Goal: Task Accomplishment & Management: Use online tool/utility

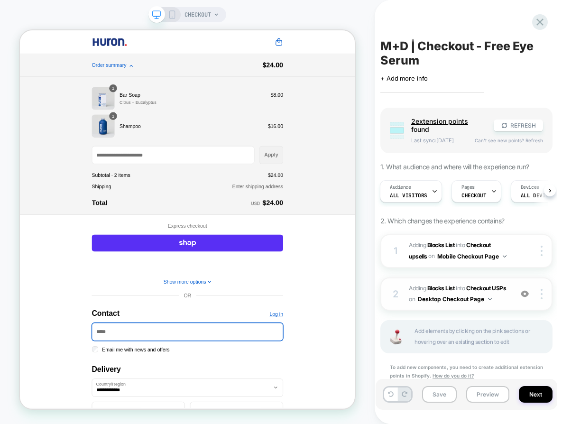
click at [522, 298] on img at bounding box center [525, 294] width 8 height 8
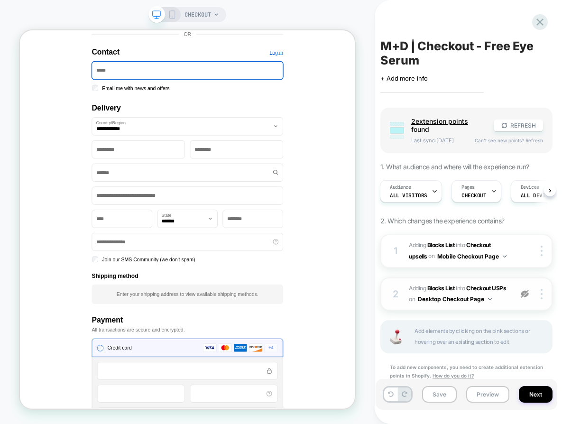
scroll to position [350, 0]
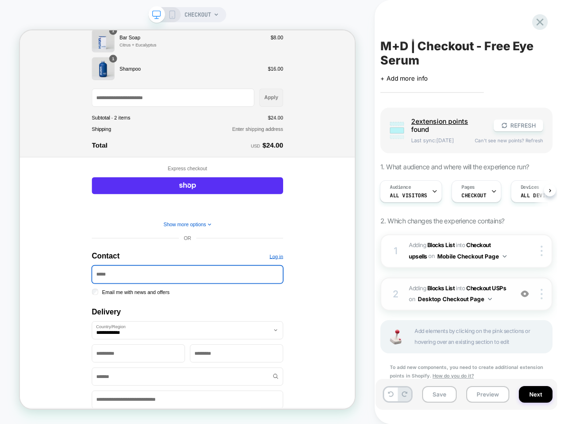
scroll to position [0, 0]
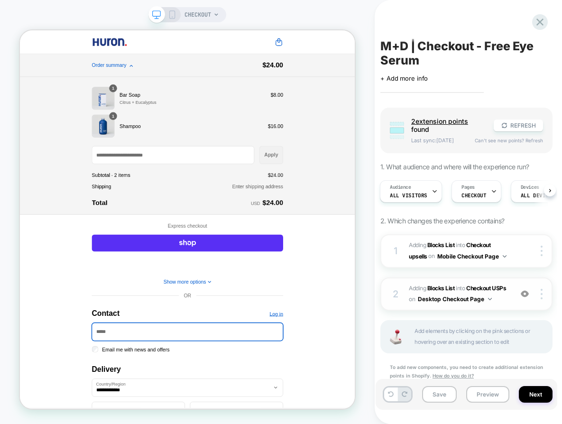
click at [170, 12] on icon at bounding box center [172, 14] width 9 height 9
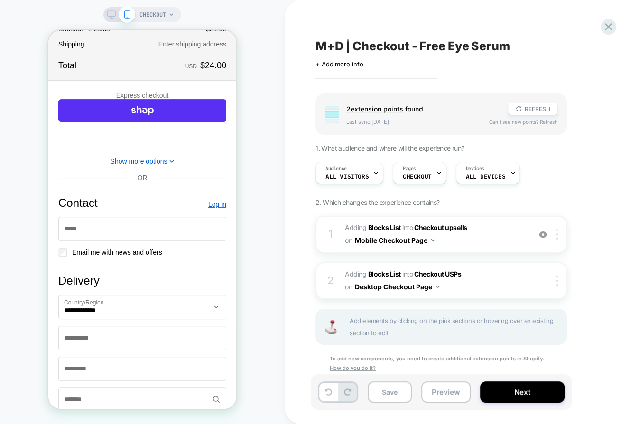
scroll to position [188, 0]
click at [148, 165] on button "Show more options" at bounding box center [143, 161] width 64 height 8
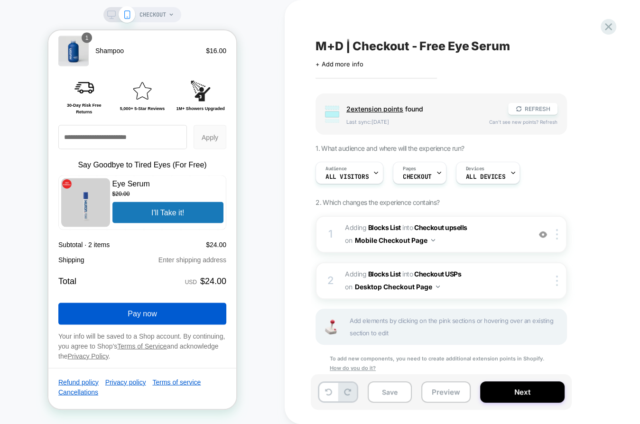
scroll to position [1286, 0]
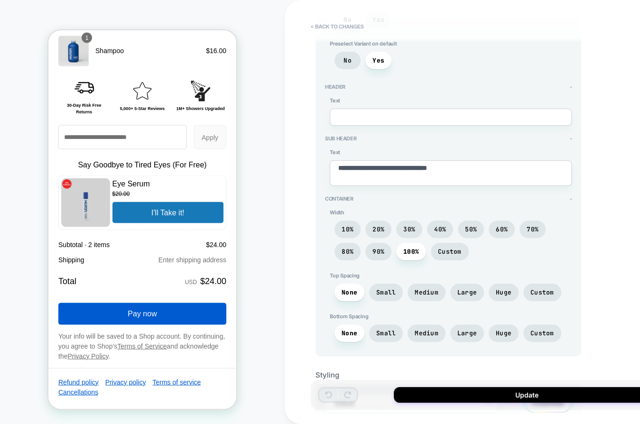
scroll to position [174, 0]
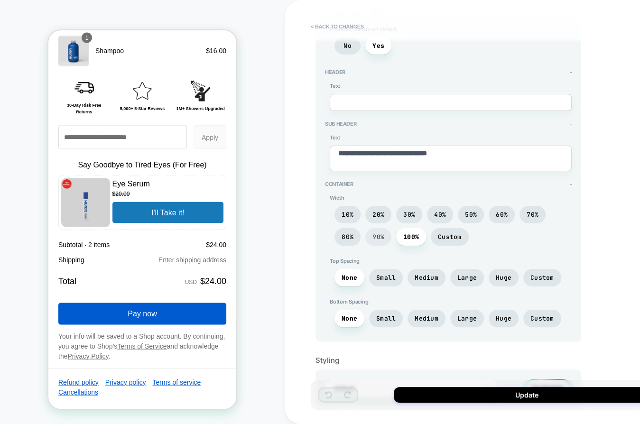
click at [377, 233] on span "90%" at bounding box center [378, 237] width 12 height 8
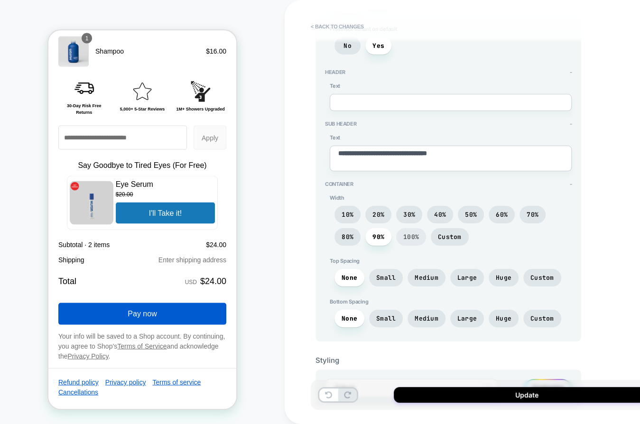
click at [0, 0] on span "100%" at bounding box center [0, 0] width 0 height 0
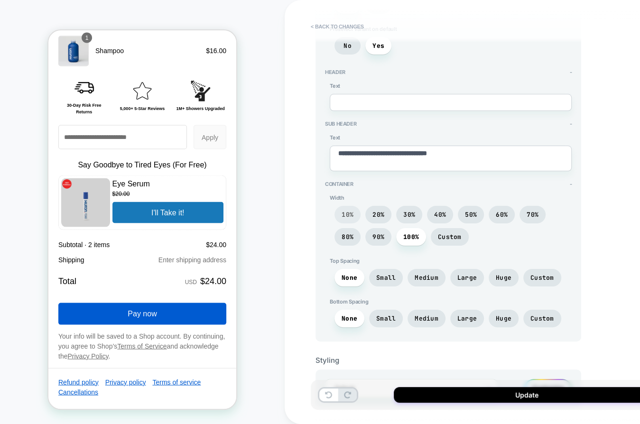
click at [352, 214] on span "10%" at bounding box center [348, 215] width 12 height 8
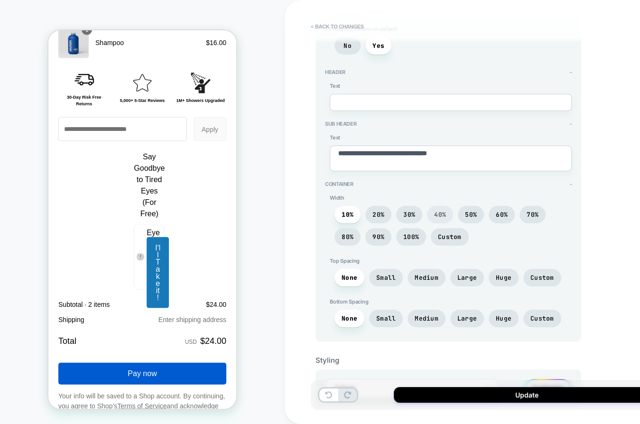
click at [446, 209] on span "40%" at bounding box center [440, 215] width 26 height 18
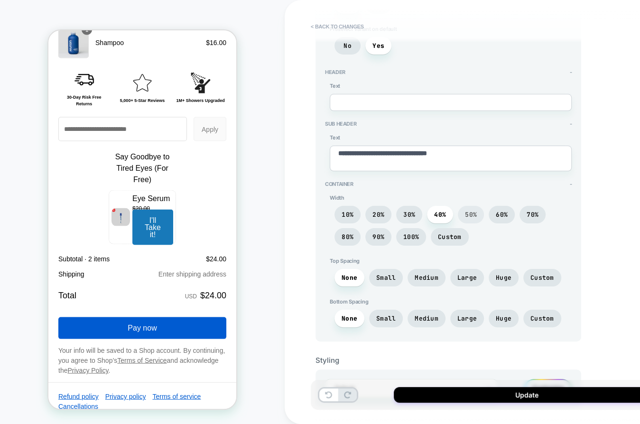
click at [469, 212] on span "50%" at bounding box center [471, 215] width 12 height 8
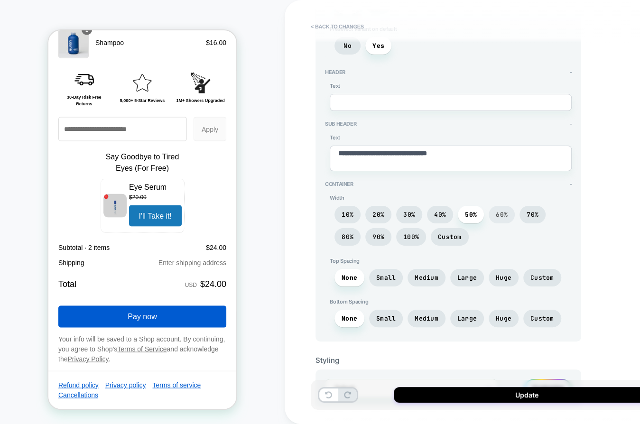
click at [0, 0] on span "60%" at bounding box center [0, 0] width 0 height 0
click at [0, 0] on span "70%" at bounding box center [0, 0] width 0 height 0
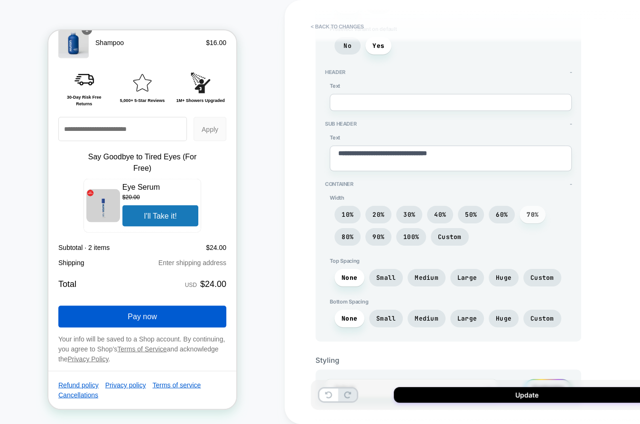
click at [0, 0] on span "70%" at bounding box center [0, 0] width 0 height 0
click at [0, 0] on span "80%" at bounding box center [0, 0] width 0 height 0
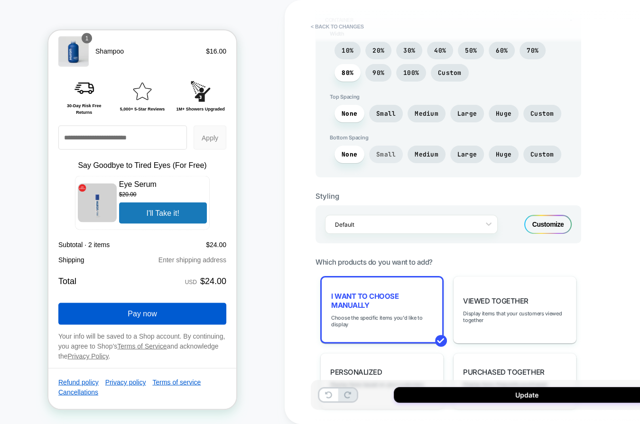
scroll to position [338, 0]
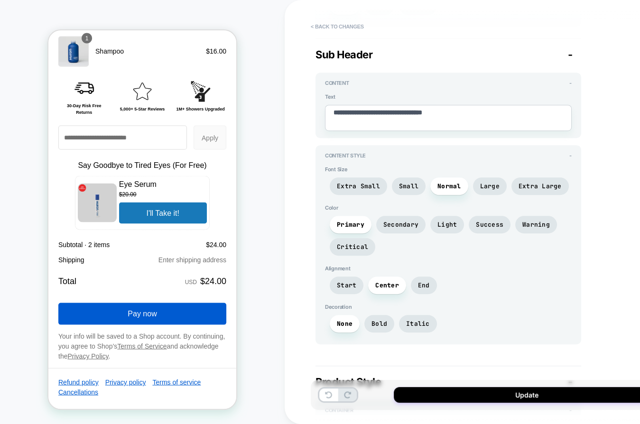
scroll to position [330, 0]
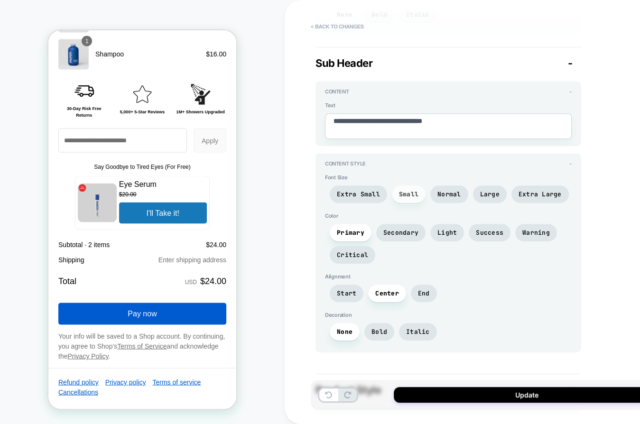
scroll to position [1282, 0]
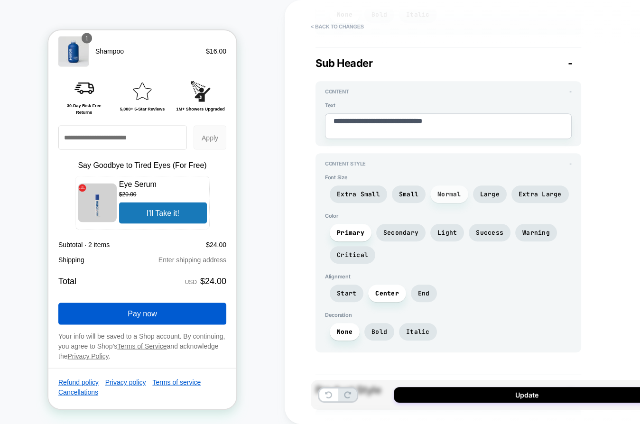
scroll to position [1286, 0]
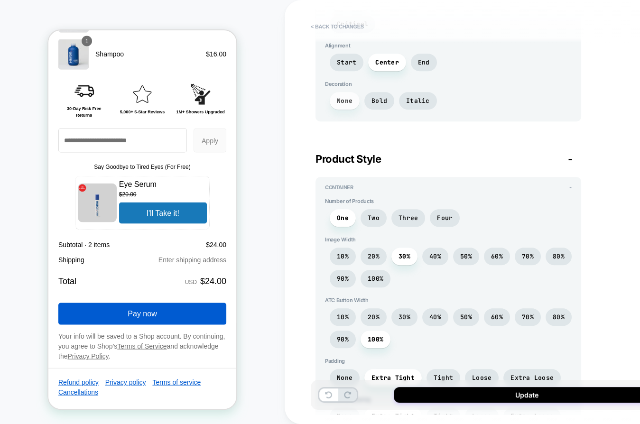
scroll to position [561, 0]
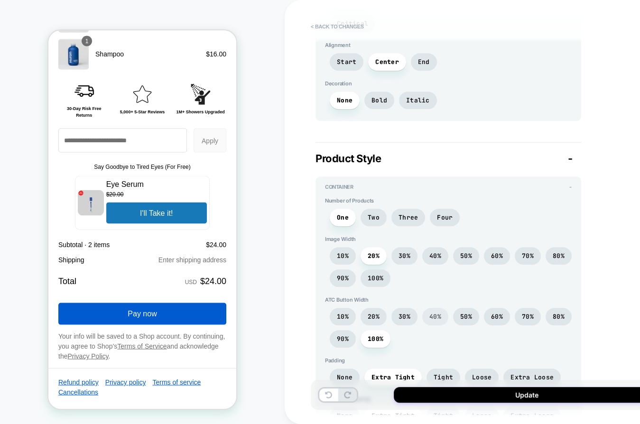
click at [44, 16] on span "40%" at bounding box center [38, 10] width 10 height 10
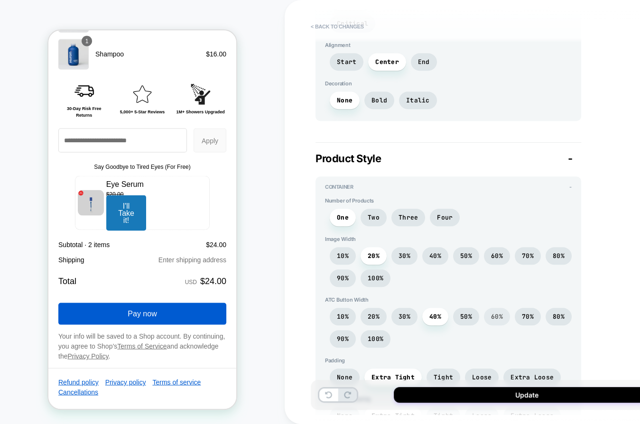
click at [151, 28] on span "60%" at bounding box center [99, 23] width 104 height 10
click at [40, 15] on span "50%" at bounding box center [38, 10] width 3 height 9
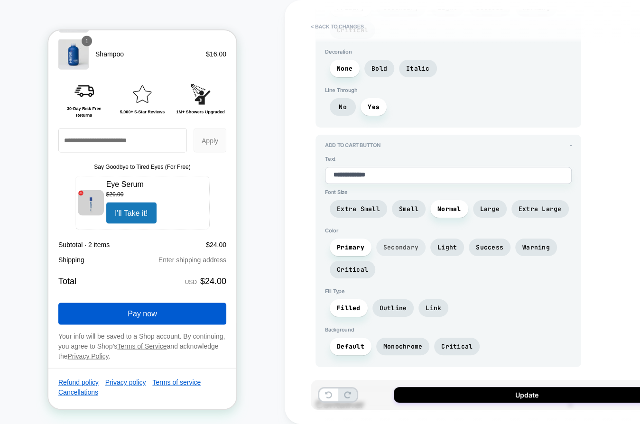
scroll to position [1831, 0]
click at [0, 0] on span "Small" at bounding box center [0, 0] width 0 height 0
click at [0, 0] on span "Extra Small" at bounding box center [0, 0] width 0 height 0
click at [0, 0] on span "Small" at bounding box center [0, 0] width 0 height 0
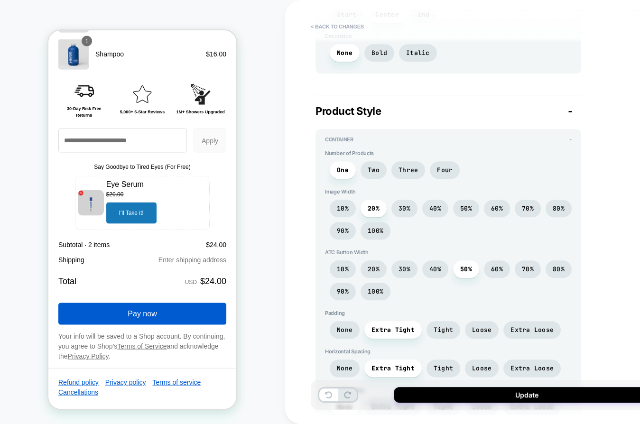
scroll to position [613, 0]
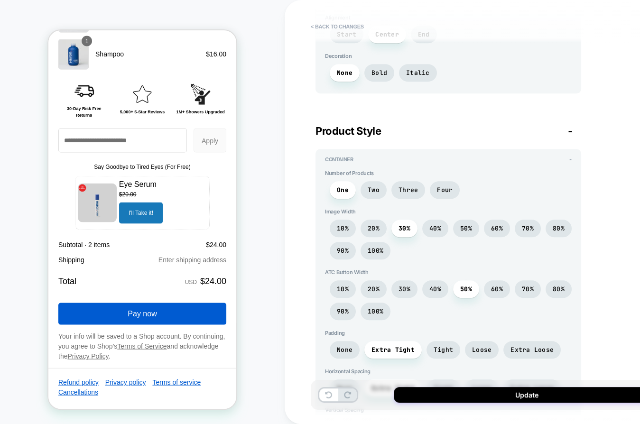
scroll to position [592, 0]
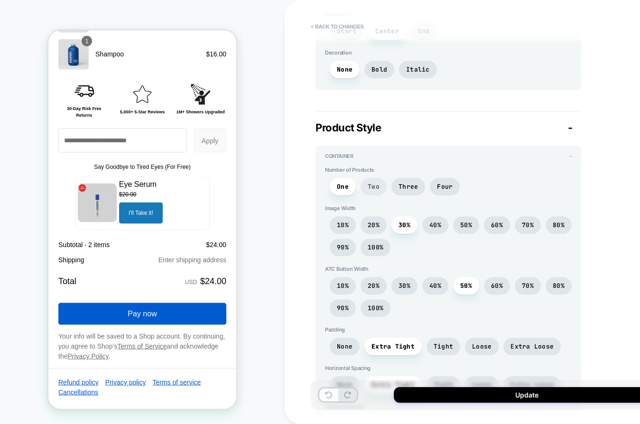
click at [178, 40] on span "Two" at bounding box center [94, 4] width 168 height 72
click at [178, 88] on span "One" at bounding box center [94, 28] width 168 height 120
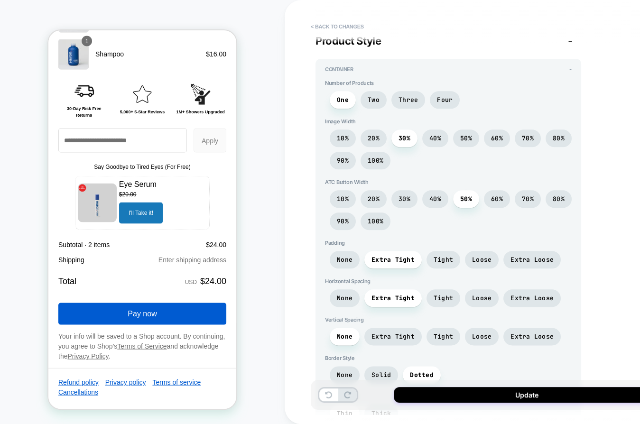
scroll to position [679, 0]
click at [10, 60] on span "Tight" at bounding box center [9, 55] width 0 height 10
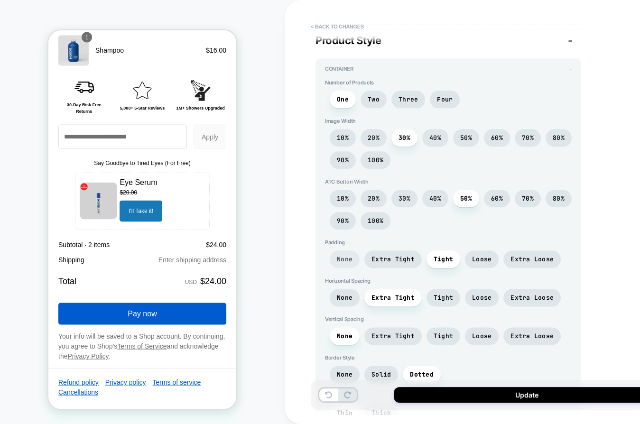
click at [93, 21] on span "None" at bounding box center [90, 19] width 5 height 5
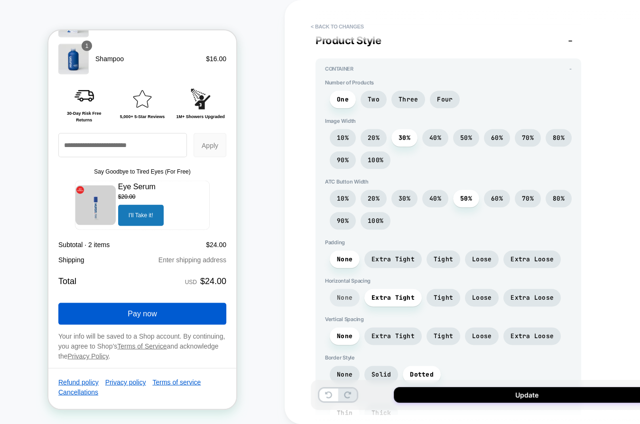
click at [0, 0] on span "None" at bounding box center [0, 0] width 0 height 0
click at [0, 0] on span "Extra Tight" at bounding box center [0, 0] width 0 height 0
click at [44, 20] on span "40%" at bounding box center [38, 15] width 10 height 10
click at [455, 190] on span "50%" at bounding box center [466, 199] width 26 height 18
click at [178, 44] on span "20%" at bounding box center [94, 9] width 168 height 67
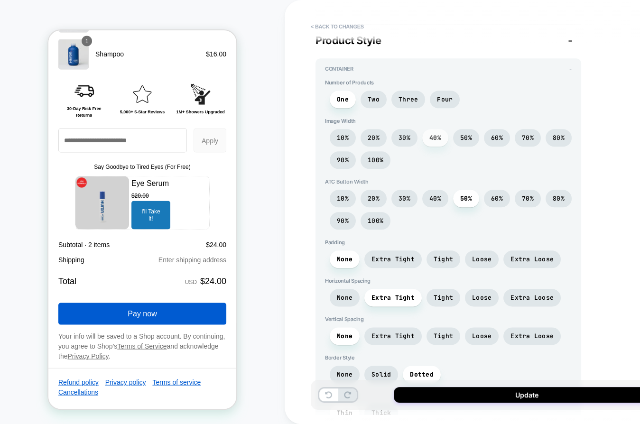
scroll to position [1280, 0]
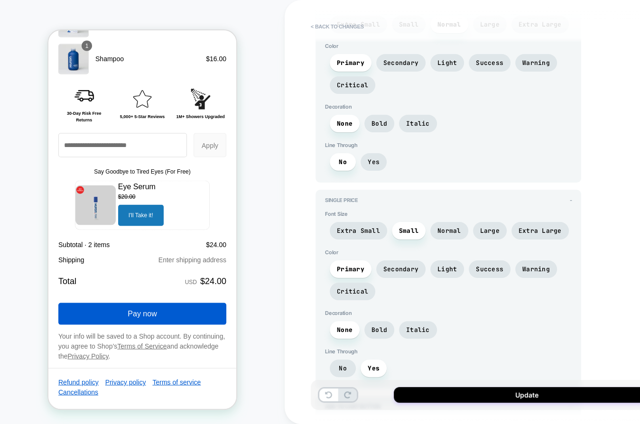
scroll to position [1569, 0]
click at [0, 0] on span "Extra Small" at bounding box center [0, 0] width 0 height 0
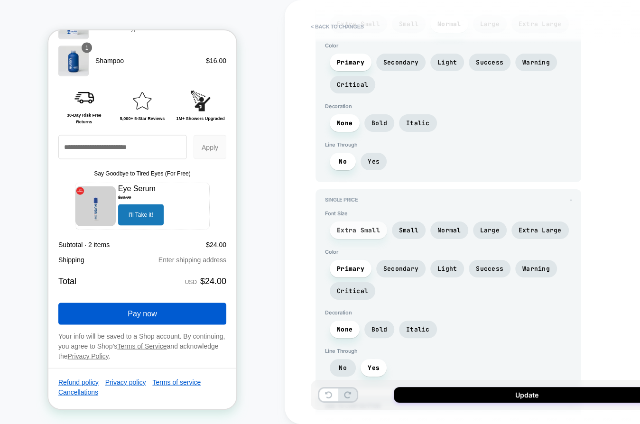
scroll to position [1276, 0]
click at [0, 0] on span "Italic" at bounding box center [0, 0] width 0 height 0
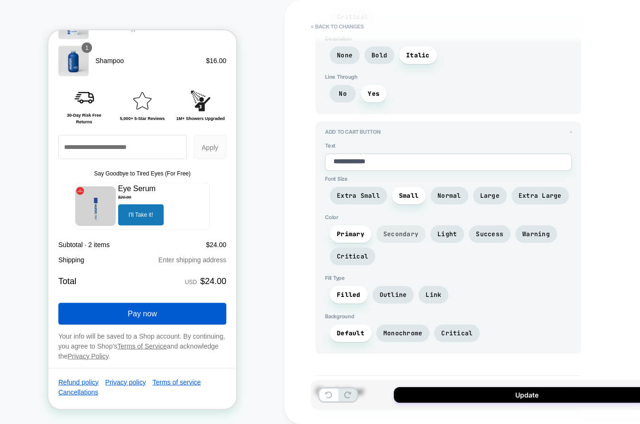
scroll to position [1859, 0]
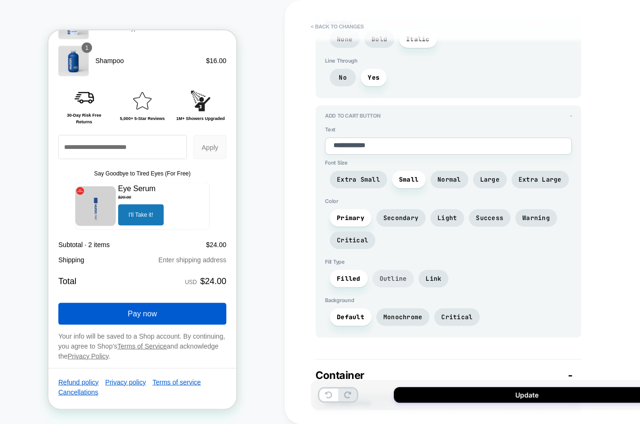
click at [0, 0] on span "Outline" at bounding box center [0, 0] width 0 height 0
click at [0, 0] on span "Filled" at bounding box center [0, 0] width 0 height 0
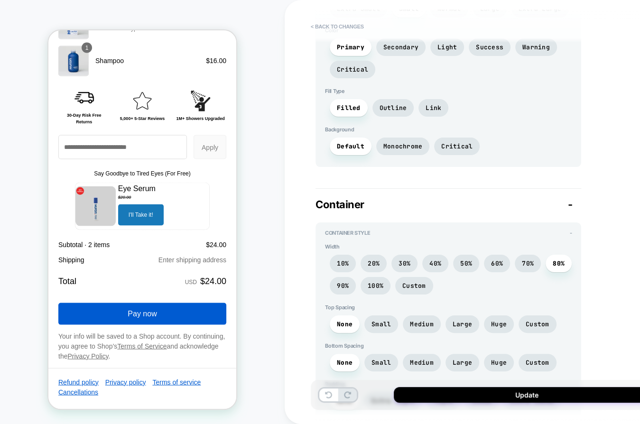
scroll to position [2036, 0]
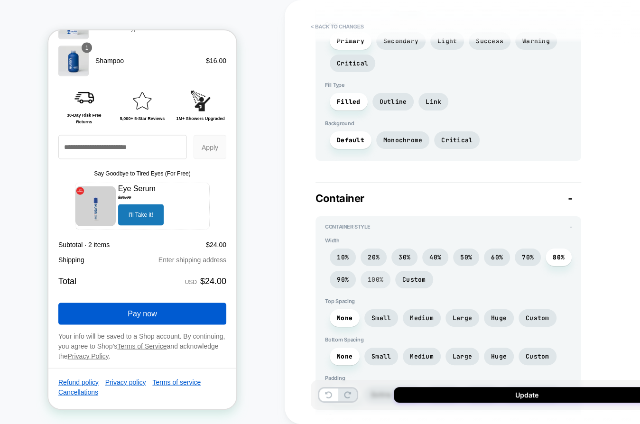
click at [376, 276] on span "100%" at bounding box center [376, 280] width 16 height 8
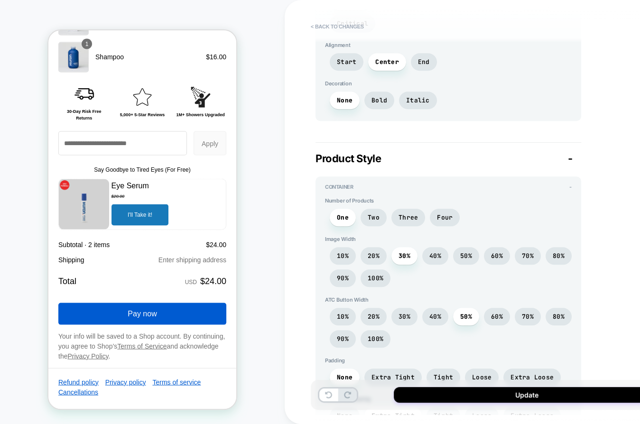
scroll to position [575, 0]
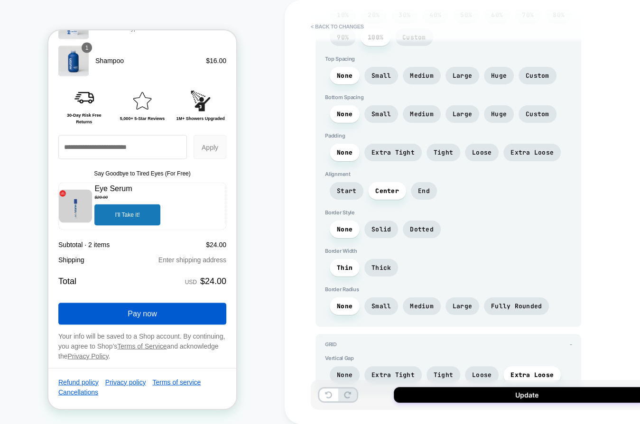
scroll to position [740, 0]
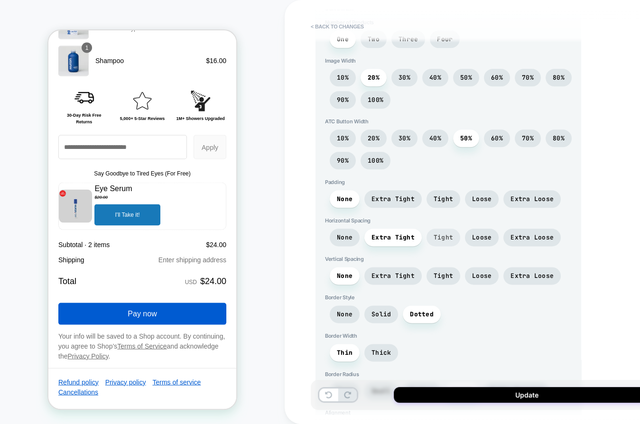
click at [0, 0] on span "Tight" at bounding box center [0, 0] width 0 height 0
click at [0, 0] on span "Loose" at bounding box center [0, 0] width 0 height 0
click at [0, 0] on span "Extra Loose" at bounding box center [0, 0] width 0 height 0
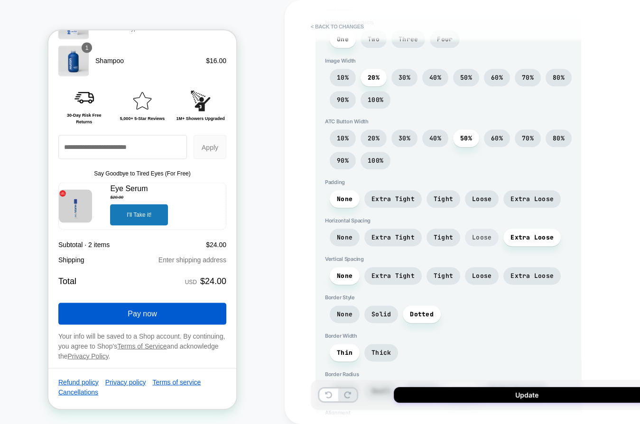
click at [0, 0] on span "Loose" at bounding box center [0, 0] width 0 height 0
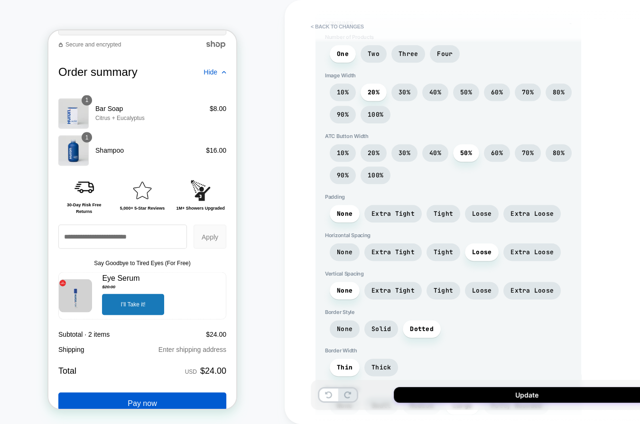
scroll to position [724, 0]
click at [40, 135] on span "30%" at bounding box center [25, 120] width 30 height 30
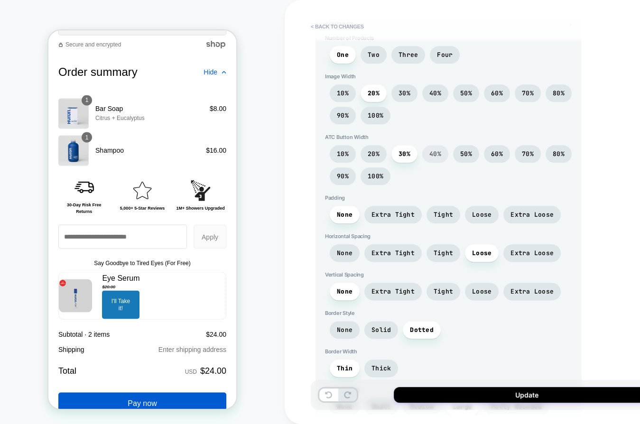
click at [44, 112] on span "40%" at bounding box center [38, 107] width 10 height 10
click at [40, 135] on span "10%" at bounding box center [25, 120] width 30 height 30
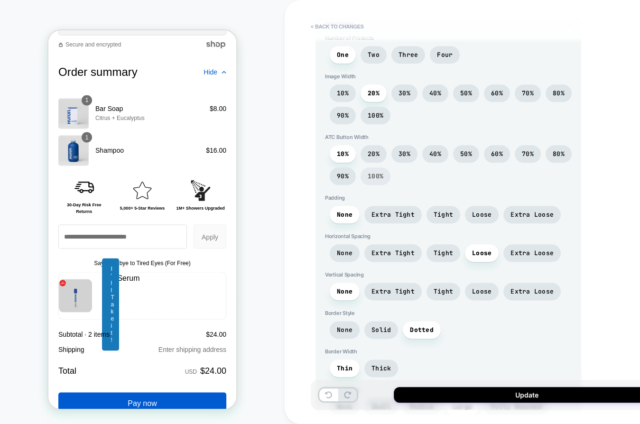
click at [379, 167] on span "100%" at bounding box center [376, 176] width 30 height 18
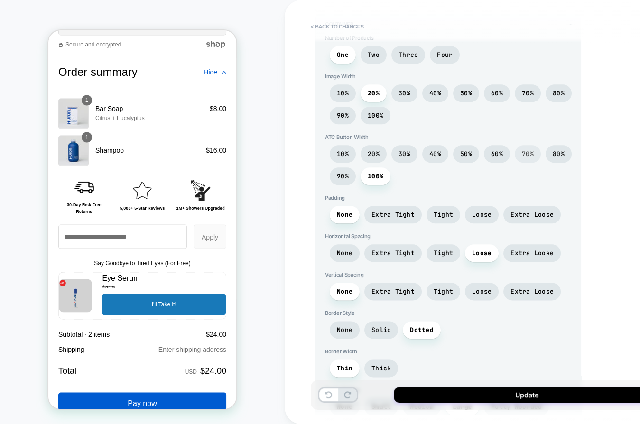
click at [151, 125] on span "70%" at bounding box center [99, 125] width 104 height 0
click at [154, 128] on span "80%" at bounding box center [152, 124] width 4 height 8
click at [40, 111] on span "50%" at bounding box center [38, 106] width 3 height 9
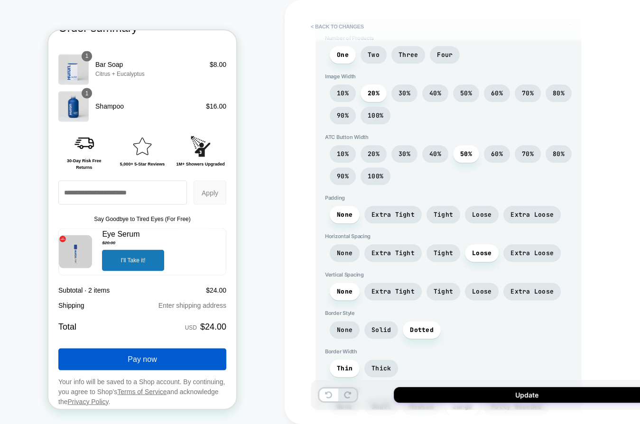
scroll to position [1228, 0]
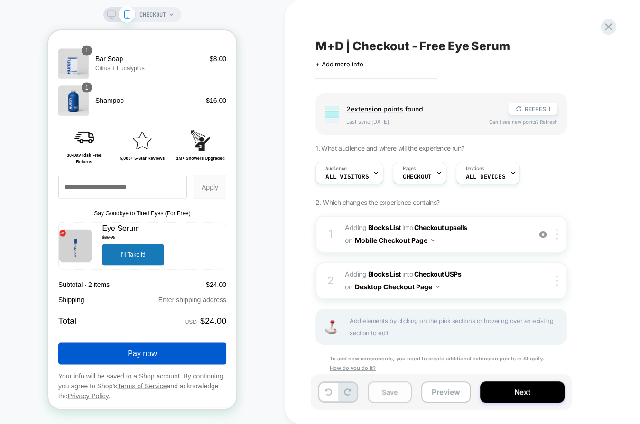
click at [396, 392] on button "Save" at bounding box center [390, 391] width 44 height 21
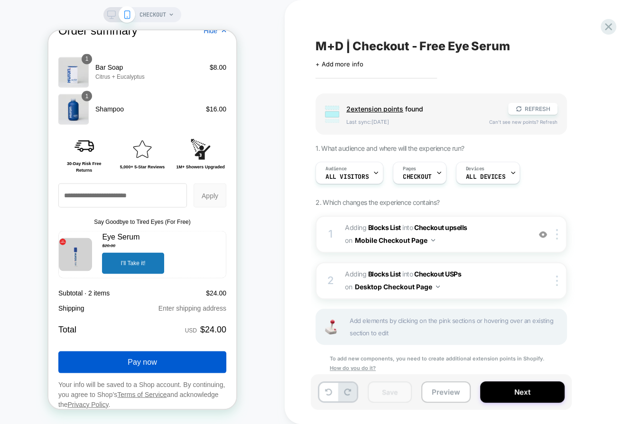
scroll to position [1219, 0]
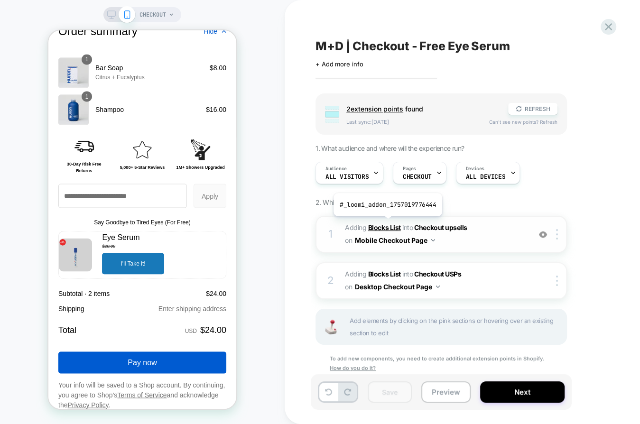
click at [387, 223] on b "Blocks List" at bounding box center [384, 227] width 33 height 8
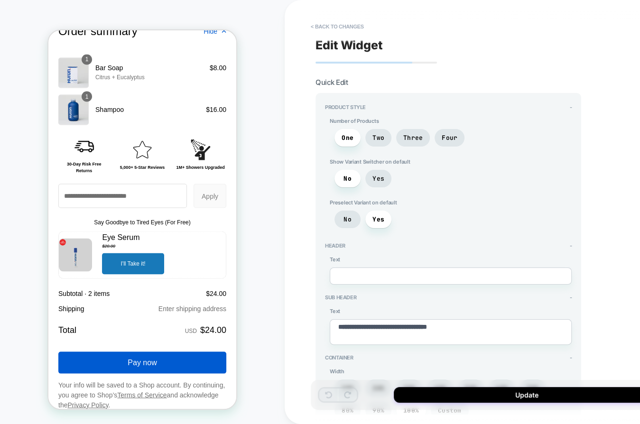
type textarea "*"
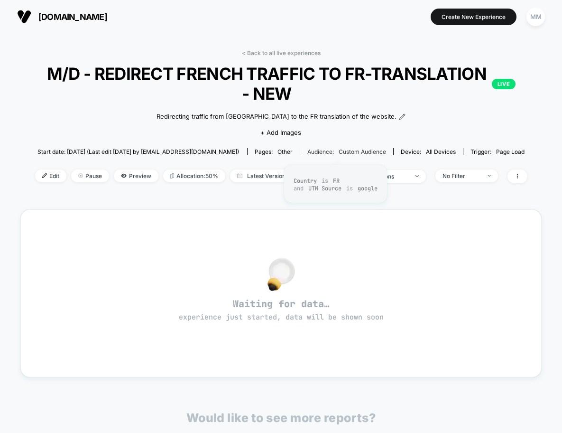
click at [341, 150] on span "Custom Audience" at bounding box center [362, 151] width 47 height 7
click at [35, 174] on span "Edit" at bounding box center [50, 175] width 31 height 13
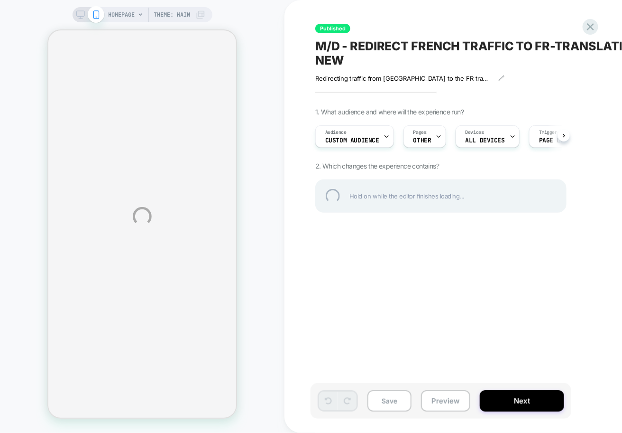
click at [360, 140] on div "HOMEPAGE Theme: MAIN Published M/D - REDIRECT FRENCH TRAFFIC TO FR-TRANSLATION …" at bounding box center [311, 216] width 622 height 433
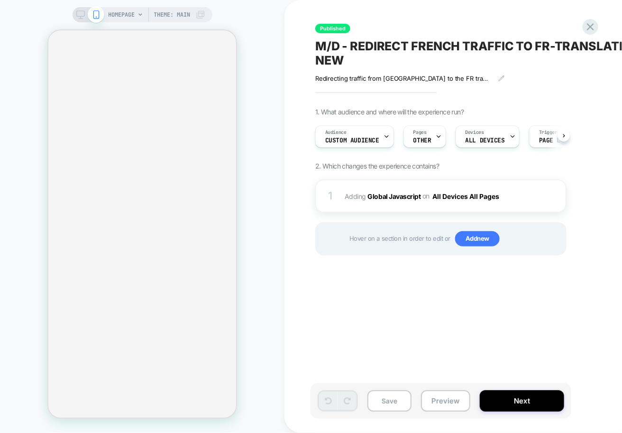
click at [360, 140] on span "Custom Audience" at bounding box center [352, 140] width 54 height 7
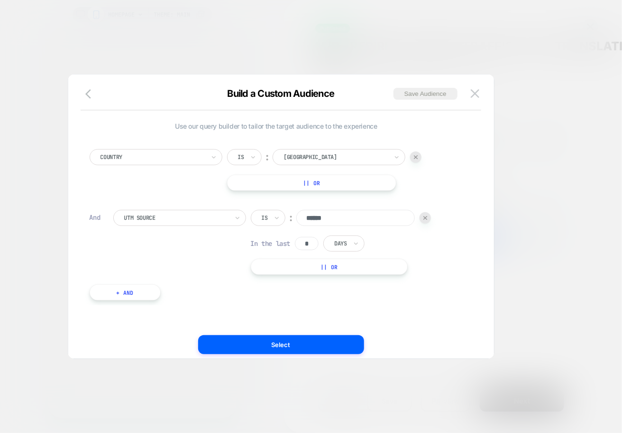
scroll to position [0, 0]
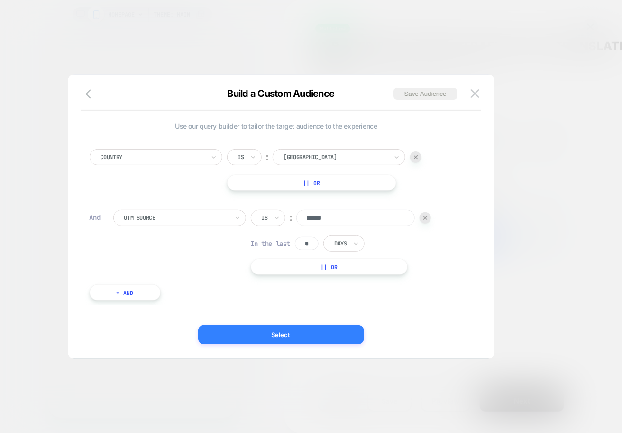
click at [303, 333] on button "Select" at bounding box center [281, 334] width 166 height 19
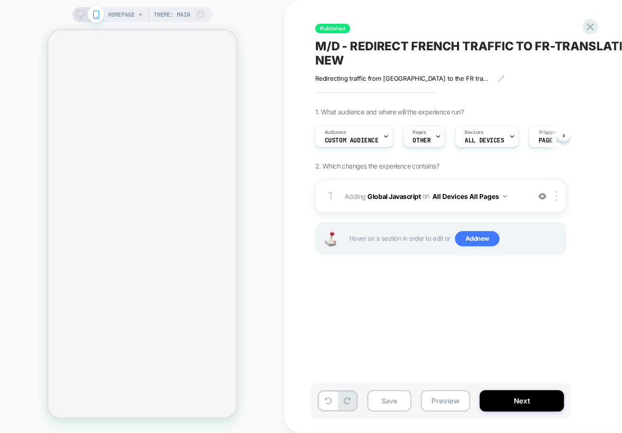
click at [432, 138] on div "Pages OTHER" at bounding box center [422, 136] width 37 height 21
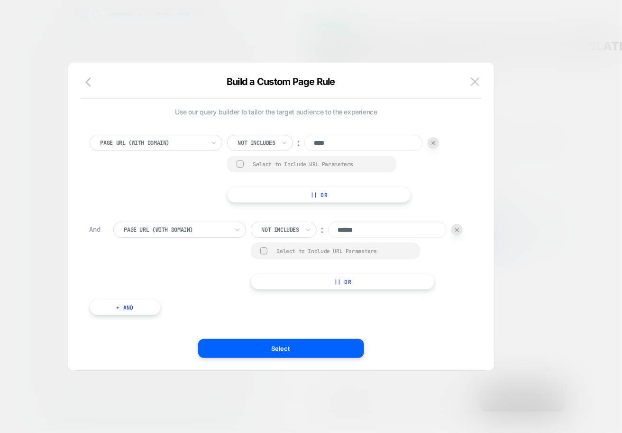
scroll to position [8, 0]
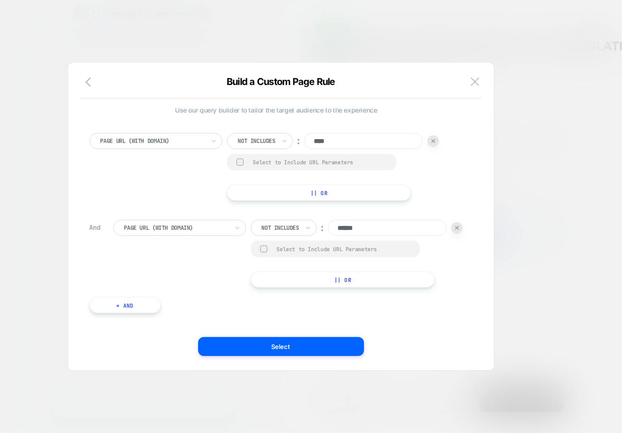
click at [479, 76] on button at bounding box center [475, 81] width 14 height 14
click at [277, 343] on div "HOMEPAGE Theme: MAIN" at bounding box center [142, 216] width 285 height 414
click at [279, 345] on div "HOMEPAGE Theme: MAIN" at bounding box center [142, 216] width 285 height 414
click at [293, 342] on div "Published M/D - REDIRECT FRENCH TRAFFIC TO FR-TRANSLATION - NEW Redirecting tra…" at bounding box center [493, 216] width 417 height 433
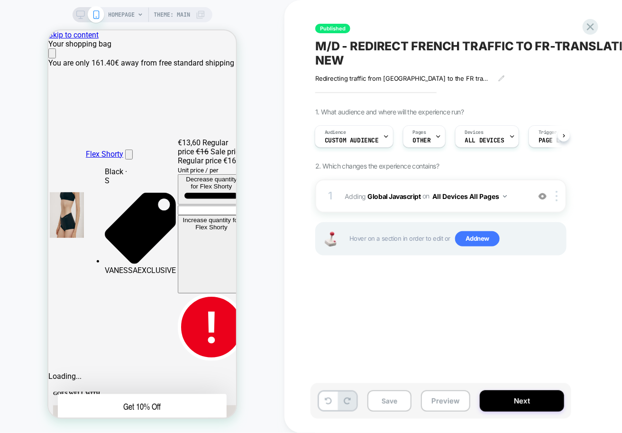
scroll to position [0, 0]
click at [0, 0] on b "Global Javascript" at bounding box center [0, 0] width 0 height 0
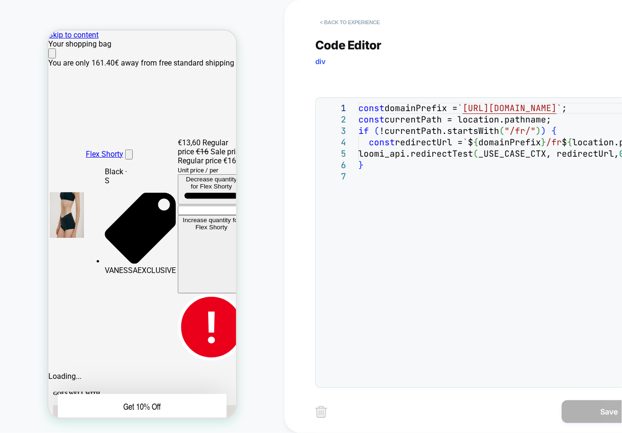
click at [343, 17] on button "< Back to experience" at bounding box center [349, 22] width 69 height 15
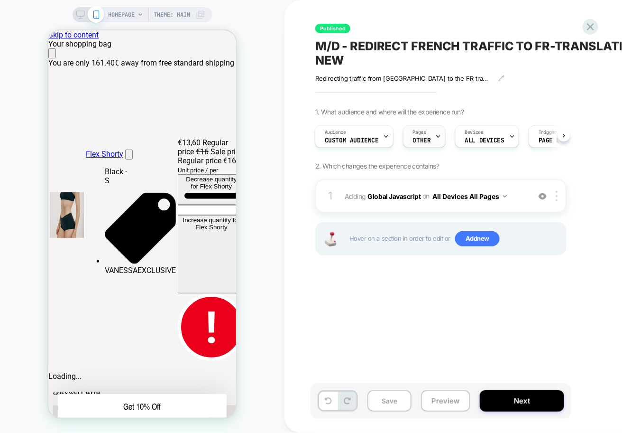
scroll to position [0, 188]
click at [432, 143] on div "Pages OTHER" at bounding box center [422, 136] width 37 height 21
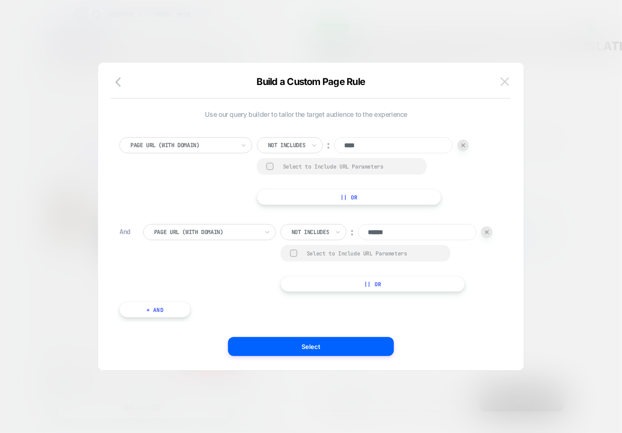
click at [0, 0] on img at bounding box center [0, 0] width 0 height 0
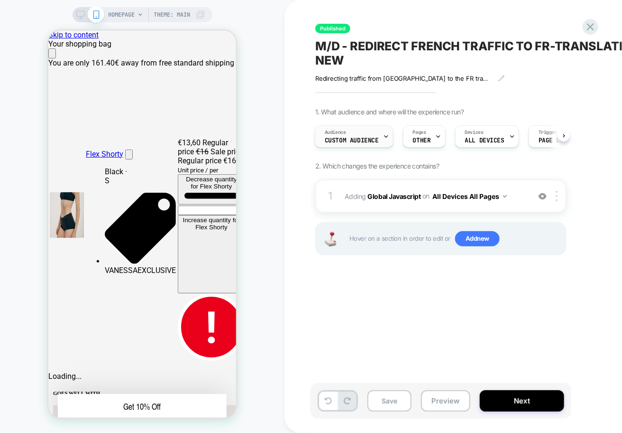
scroll to position [0, 376]
click at [359, 137] on span "Custom Audience" at bounding box center [352, 140] width 54 height 7
